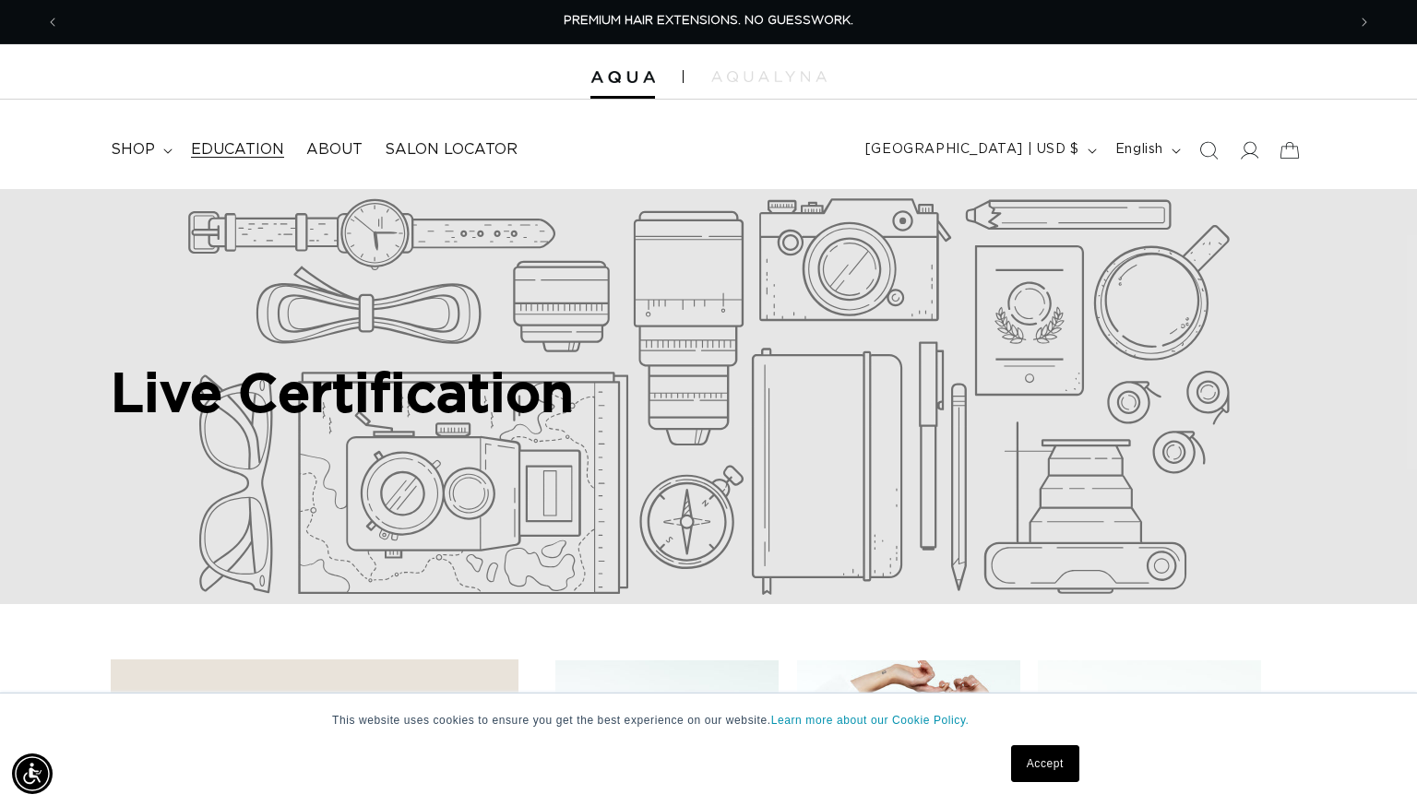
click at [242, 156] on span "Education" at bounding box center [237, 149] width 93 height 19
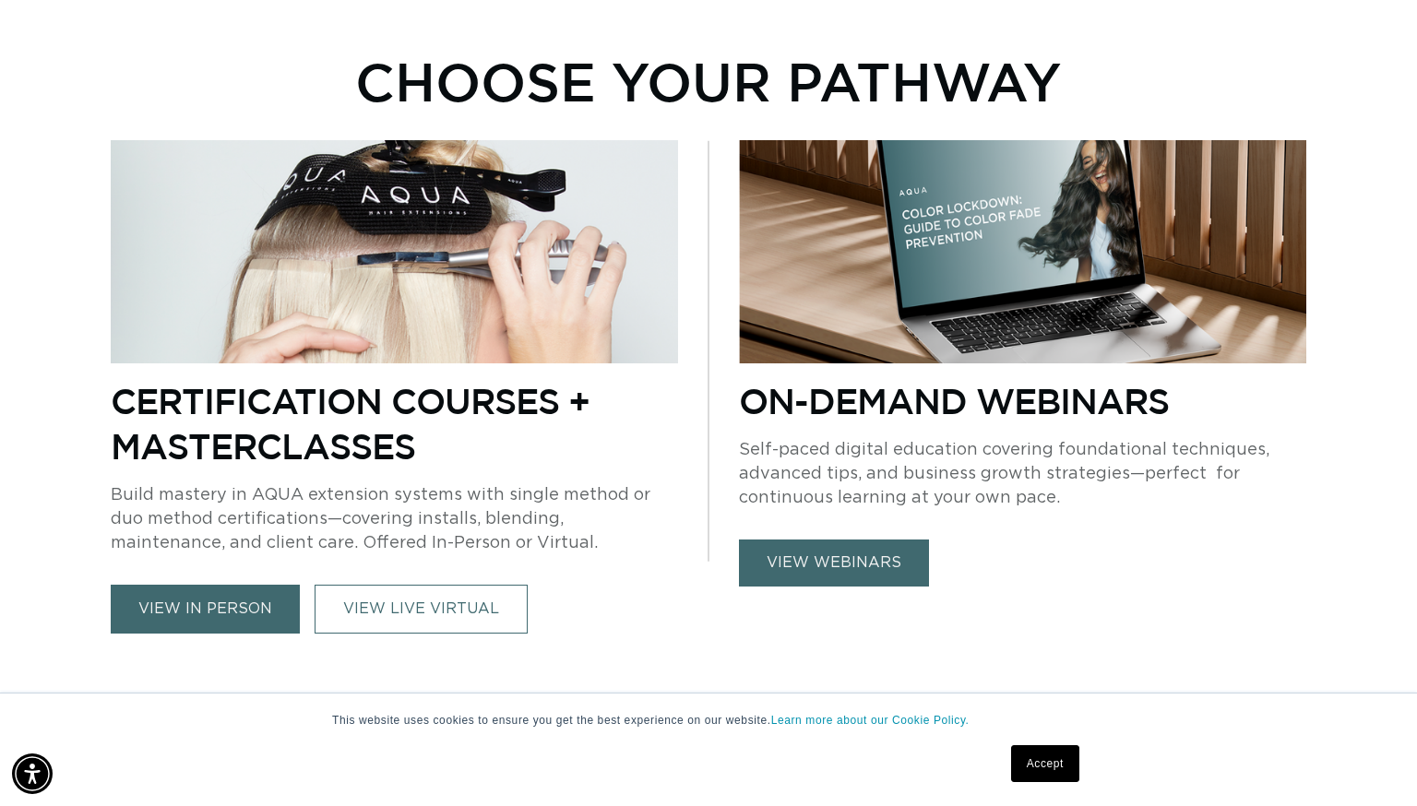
scroll to position [1142, 0]
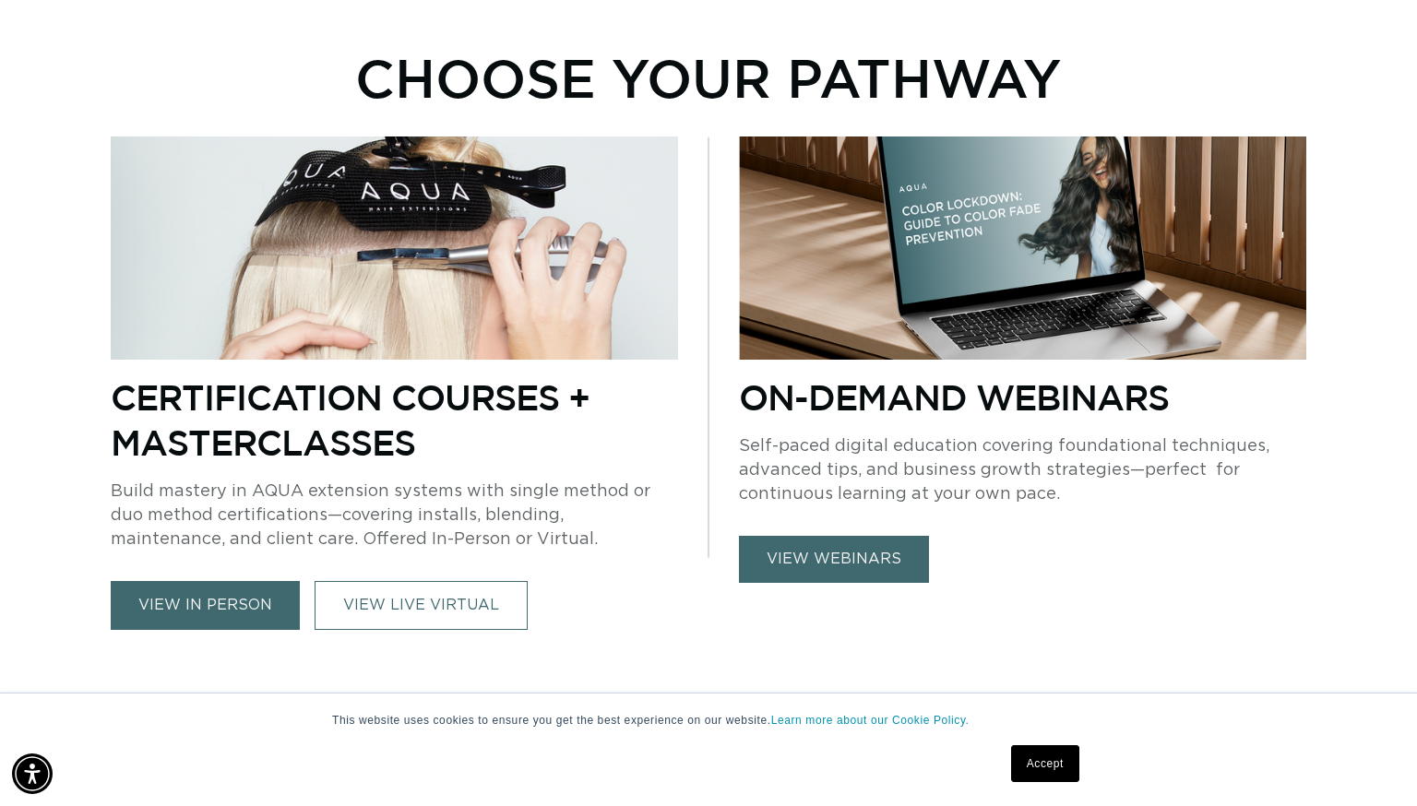
click at [224, 616] on link "view in person" at bounding box center [205, 605] width 189 height 49
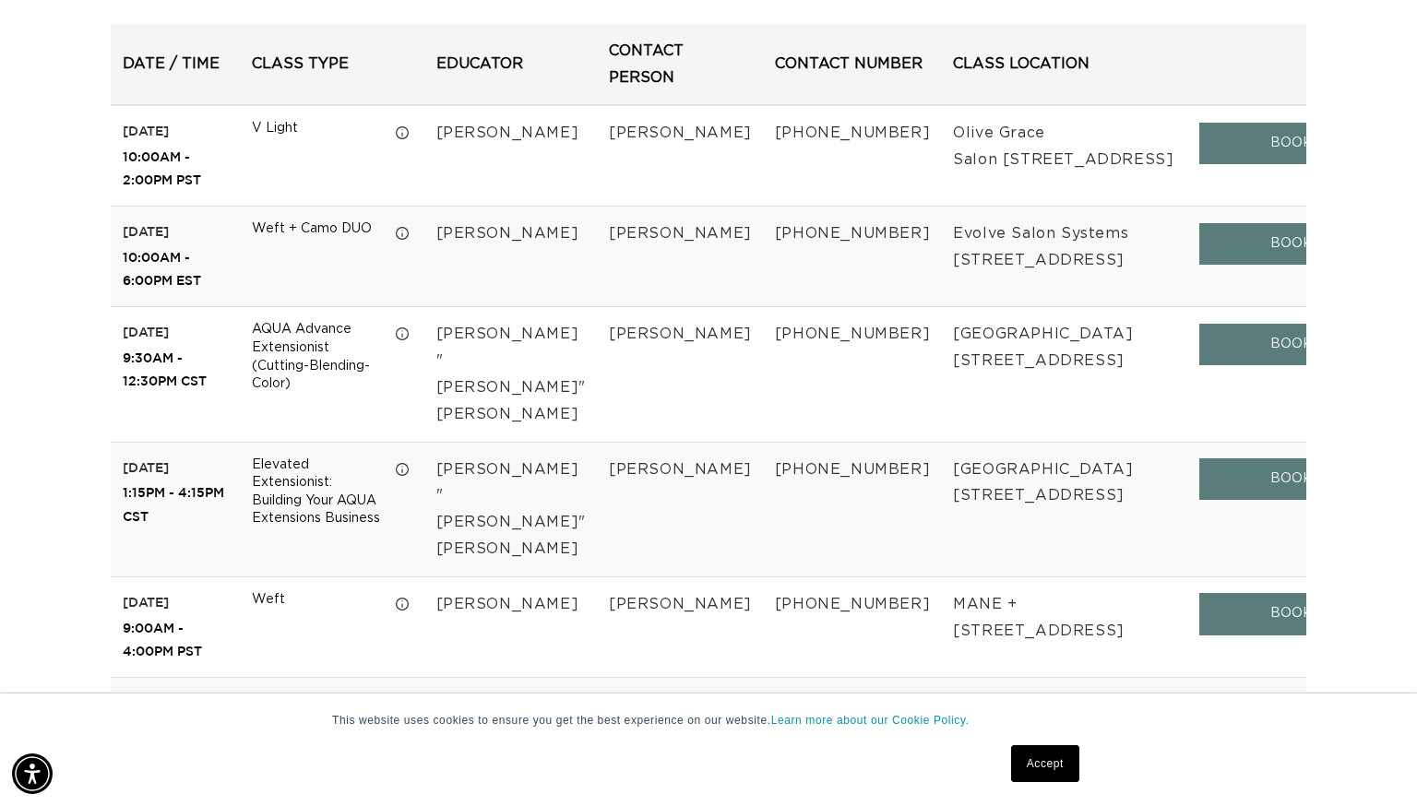
scroll to position [0, 2572]
click at [1254, 265] on link "BOOK" at bounding box center [1291, 244] width 184 height 42
click at [1199, 157] on link "BOOK" at bounding box center [1291, 144] width 184 height 42
